Goal: Transaction & Acquisition: Book appointment/travel/reservation

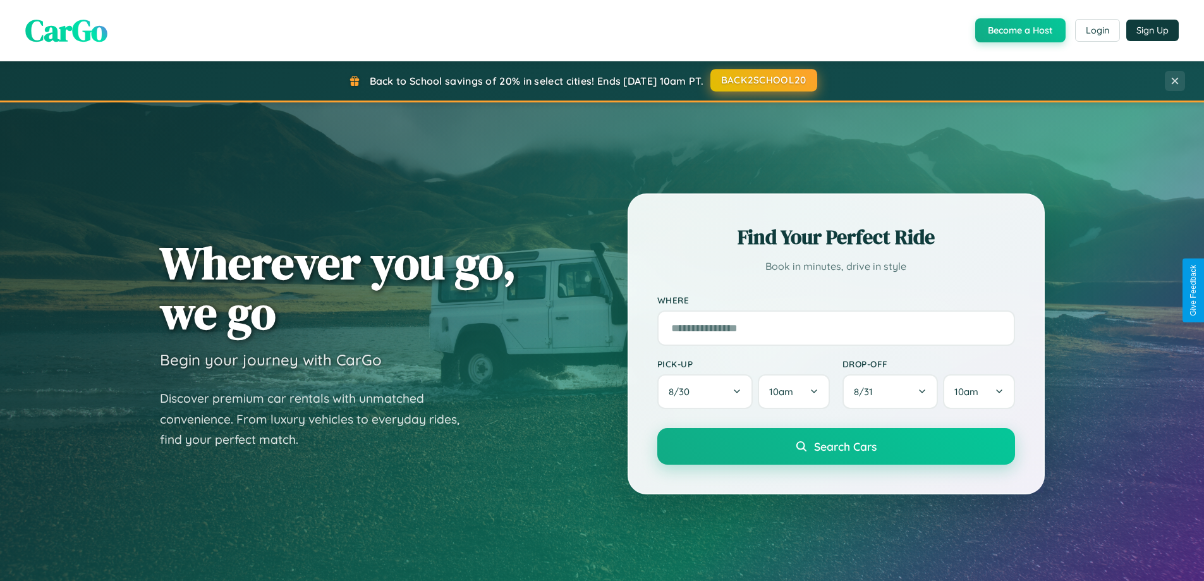
click at [763, 80] on button "BACK2SCHOOL20" at bounding box center [763, 80] width 107 height 23
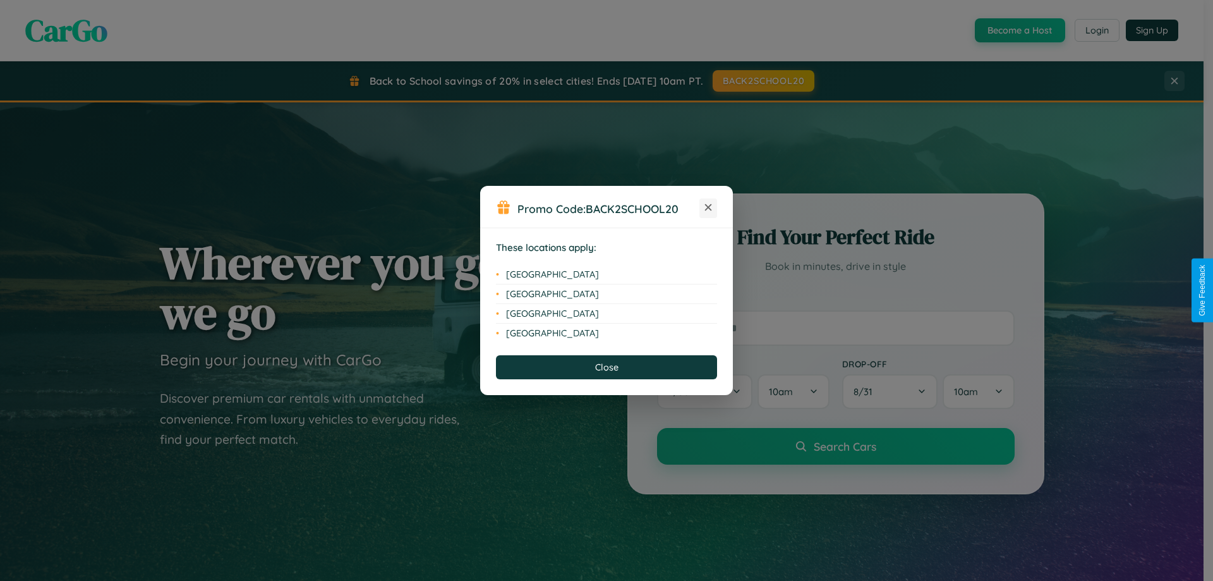
click at [708, 208] on icon at bounding box center [708, 207] width 7 height 7
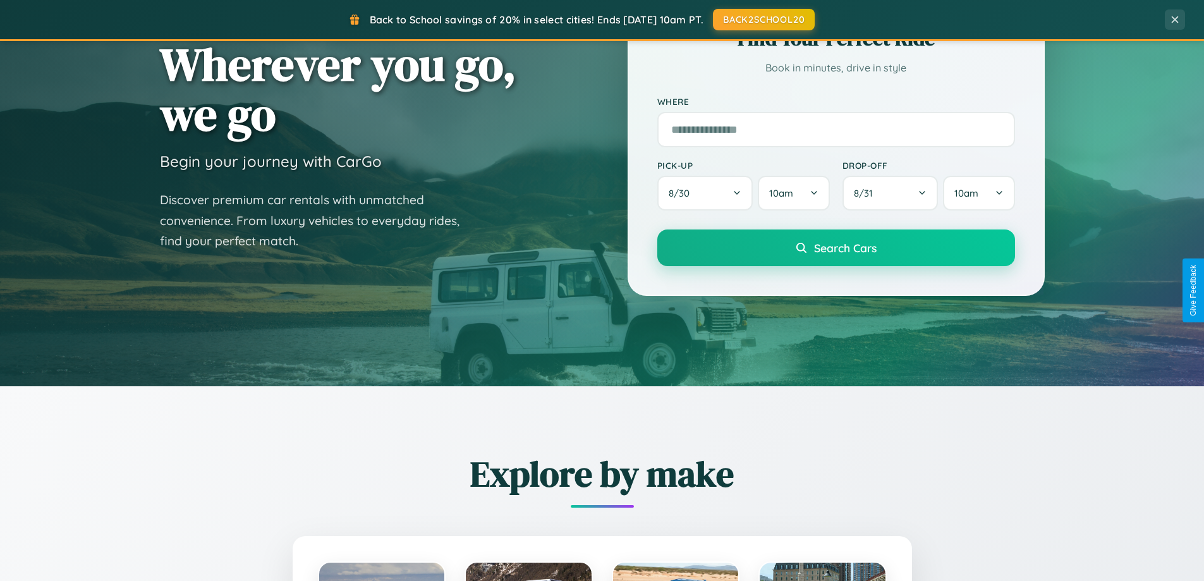
scroll to position [2432, 0]
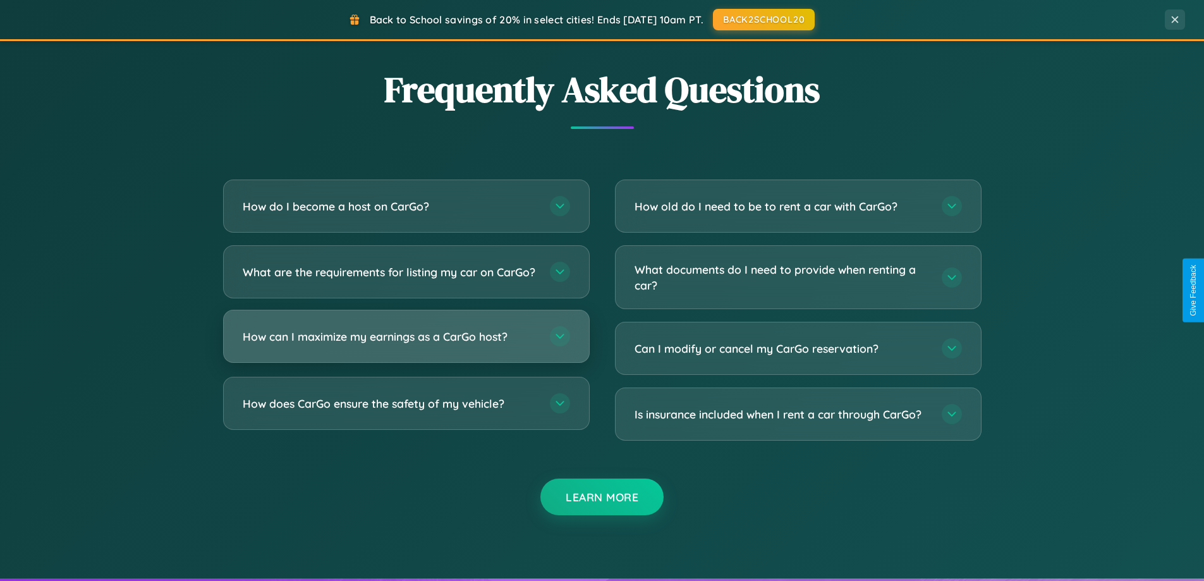
click at [406, 344] on h3 "How can I maximize my earnings as a CarGo host?" at bounding box center [390, 337] width 294 height 16
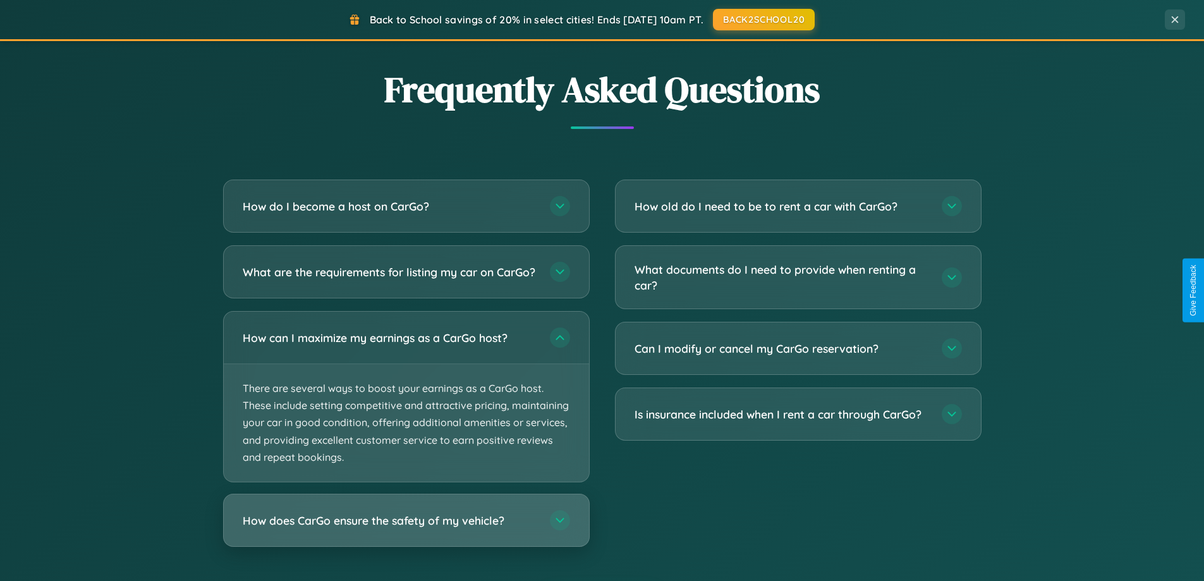
click at [406, 528] on h3 "How does CarGo ensure the safety of my vehicle?" at bounding box center [390, 520] width 294 height 16
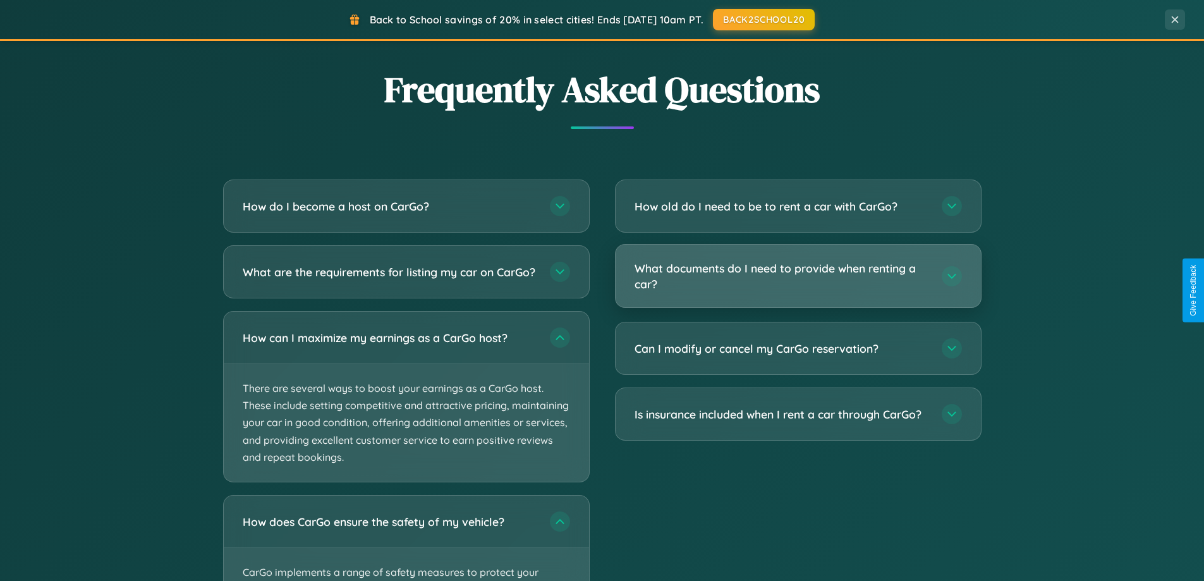
click at [797, 276] on h3 "What documents do I need to provide when renting a car?" at bounding box center [781, 275] width 294 height 31
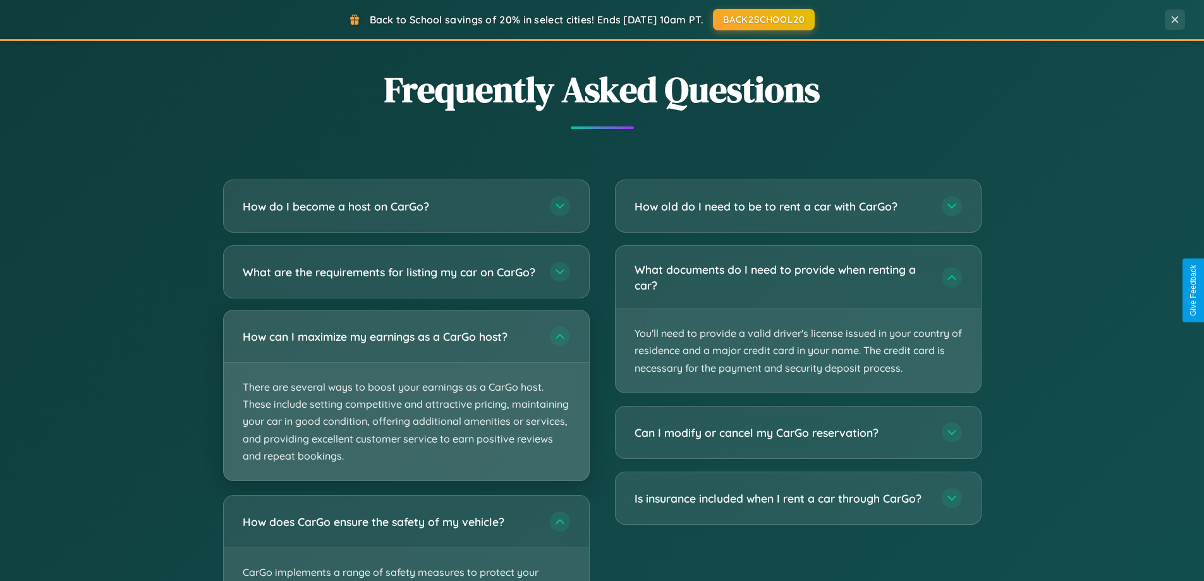
click at [406, 406] on p "There are several ways to boost your earnings as a CarGo host. These include se…" at bounding box center [406, 422] width 365 height 118
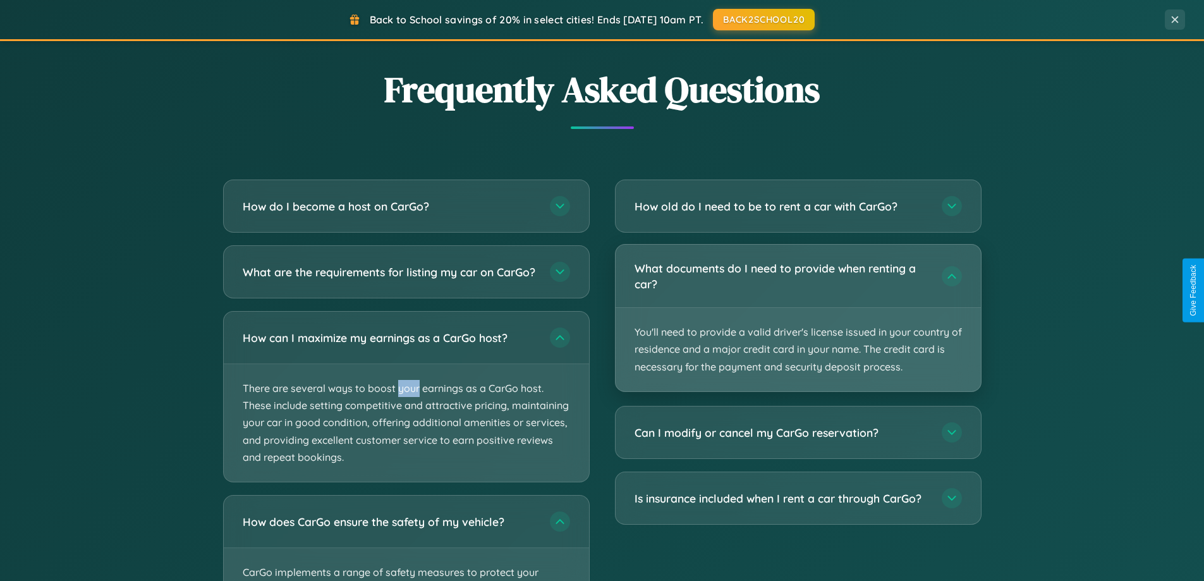
click at [797, 318] on p "You'll need to provide a valid driver's license issued in your country of resid…" at bounding box center [797, 349] width 365 height 83
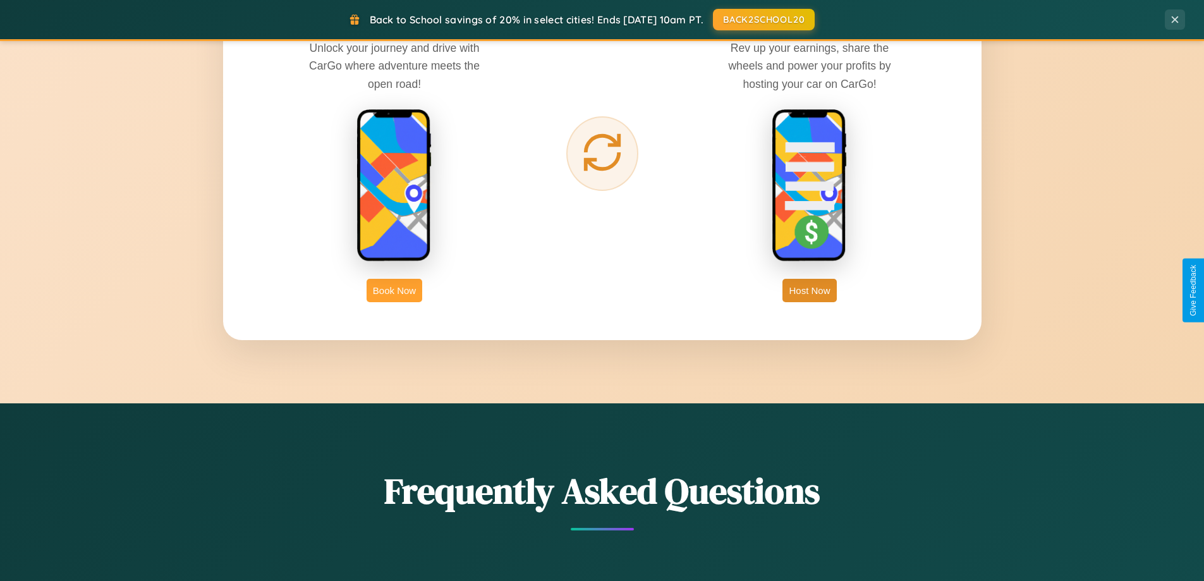
click at [394, 290] on button "Book Now" at bounding box center [395, 290] width 56 height 23
